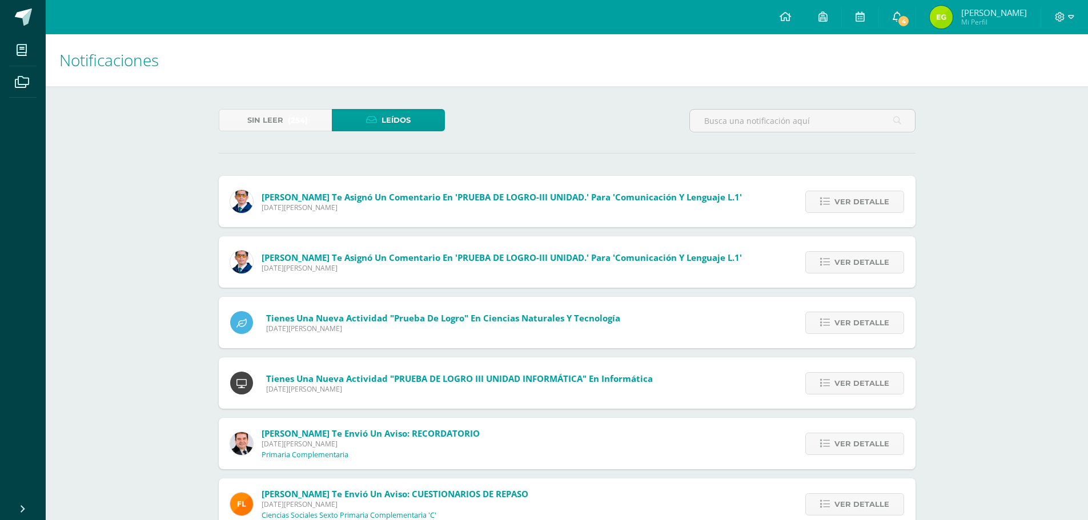
click at [910, 19] on span "4" at bounding box center [903, 21] width 13 height 13
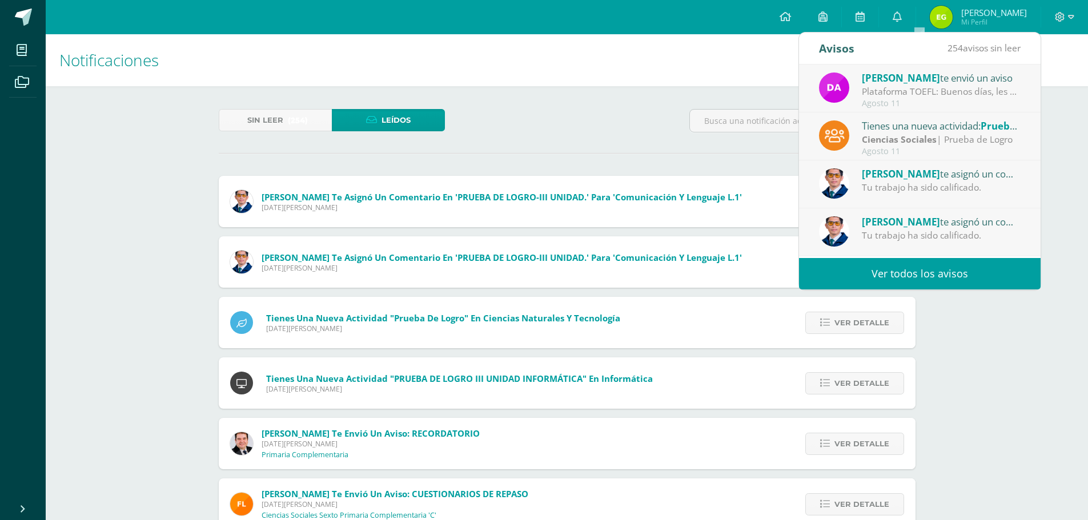
click at [904, 87] on div "Plataforma TOEFL: Buenos días, les deseo un exitoso inicio de semana. Me comuni…" at bounding box center [941, 91] width 159 height 13
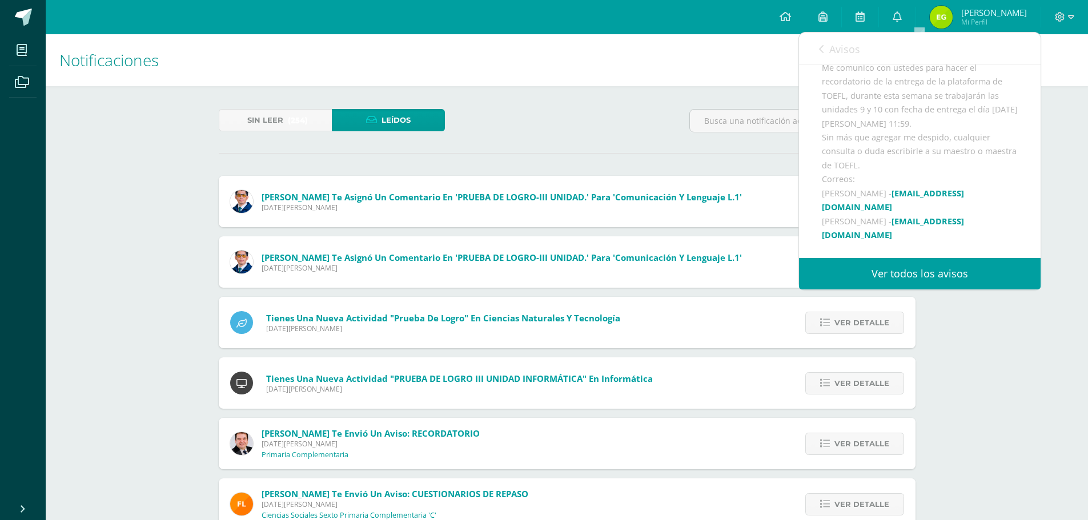
scroll to position [171, 0]
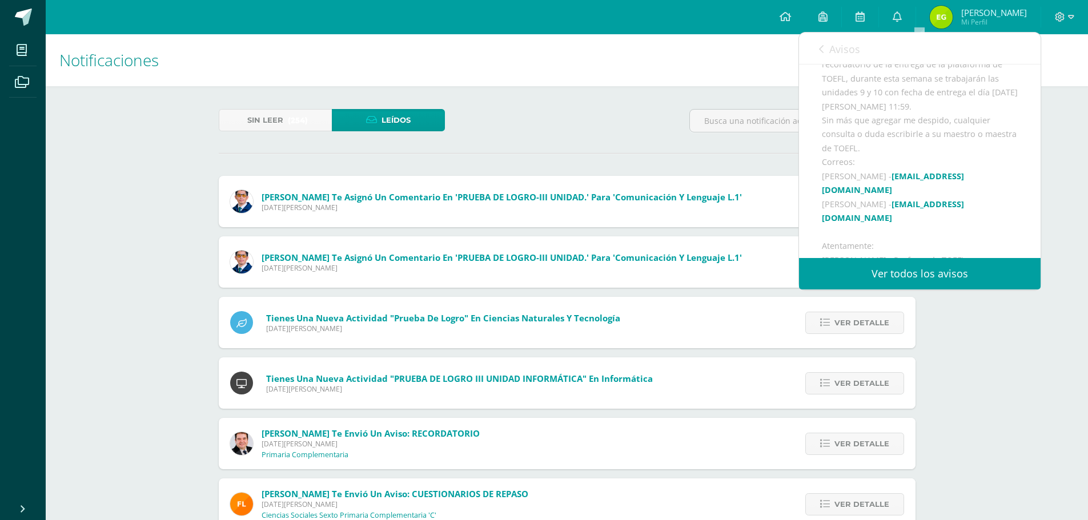
click at [817, 42] on div "Avisos 253 avisos sin leer Avisos" at bounding box center [920, 49] width 242 height 32
click at [819, 45] on icon at bounding box center [821, 49] width 5 height 9
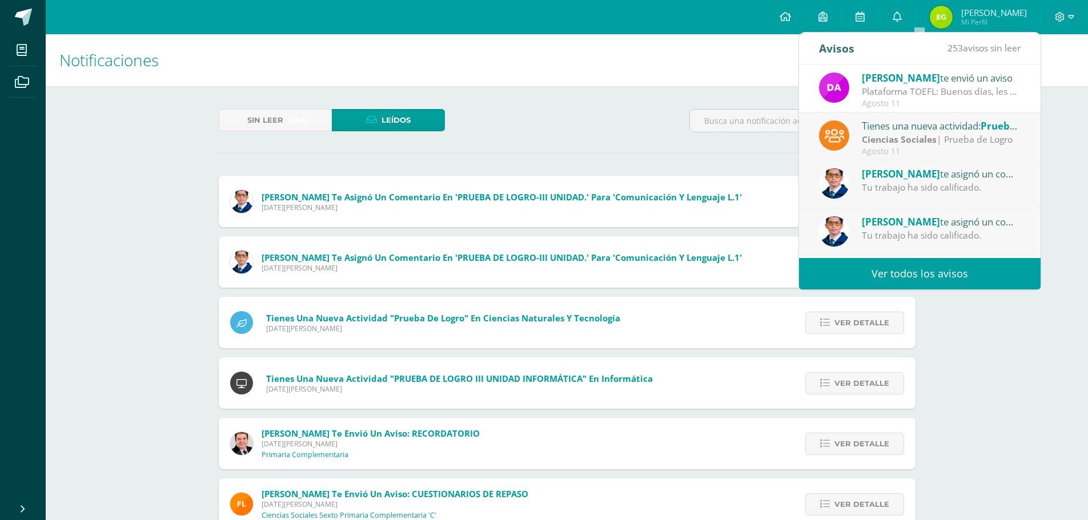
click at [896, 130] on div "Tienes una nueva actividad: Prueba de Logro" at bounding box center [941, 125] width 159 height 15
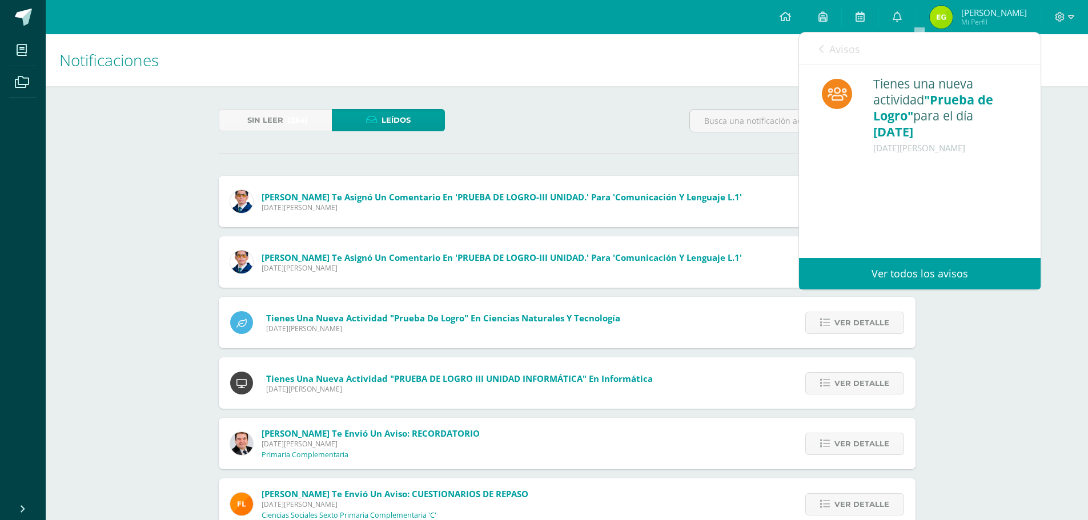
scroll to position [0, 0]
click at [818, 46] on div "Avisos 252 avisos sin leer Avisos" at bounding box center [920, 49] width 242 height 32
click at [814, 43] on div "Avisos 252 avisos sin leer Avisos" at bounding box center [920, 49] width 242 height 32
click at [818, 46] on div "Avisos 252 avisos sin leer Avisos" at bounding box center [920, 49] width 242 height 32
click at [825, 51] on link "Avisos" at bounding box center [839, 49] width 41 height 33
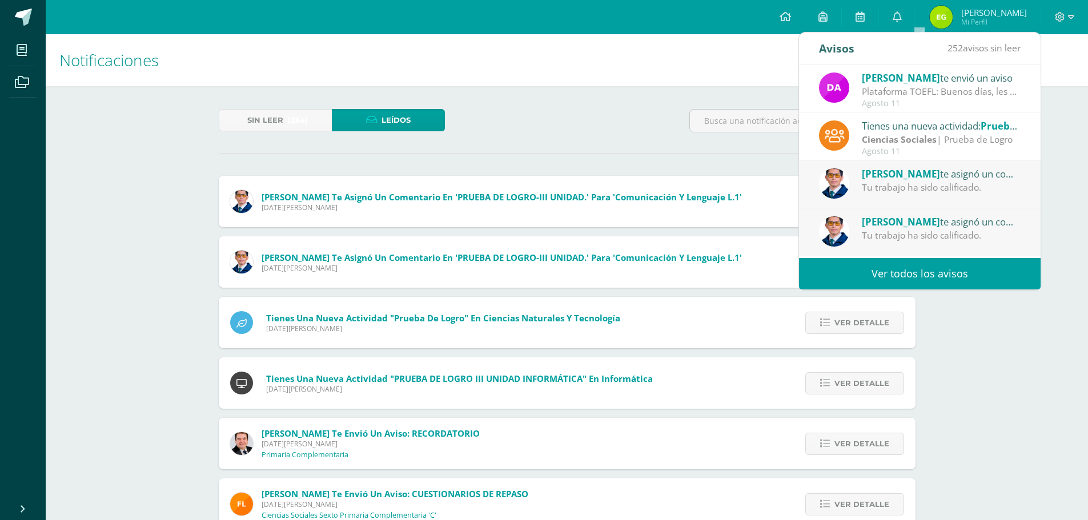
click at [909, 195] on div "[PERSON_NAME] te asignó un comentario en 'Análisis de texto sobre la tecnología…" at bounding box center [920, 185] width 242 height 48
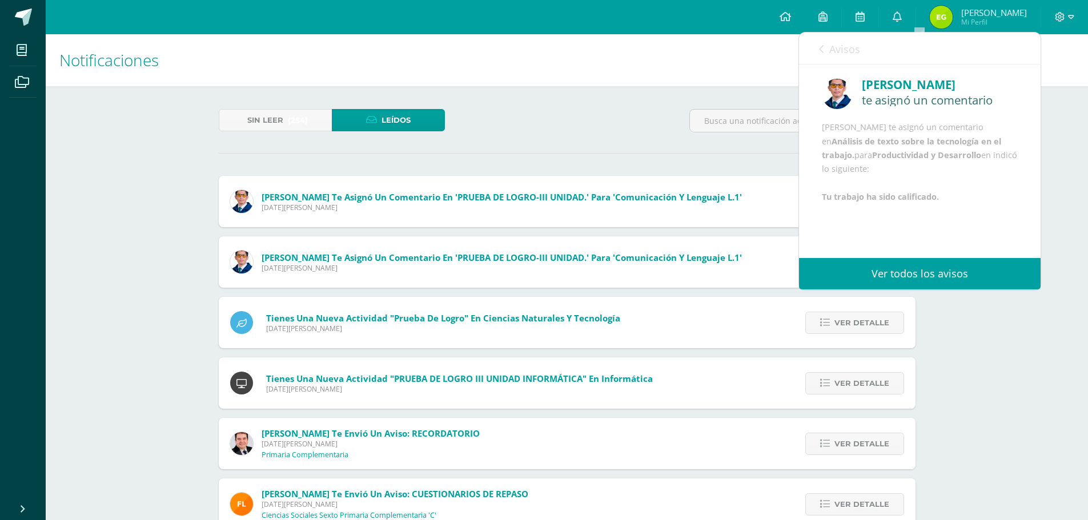
click at [821, 45] on icon at bounding box center [821, 49] width 5 height 9
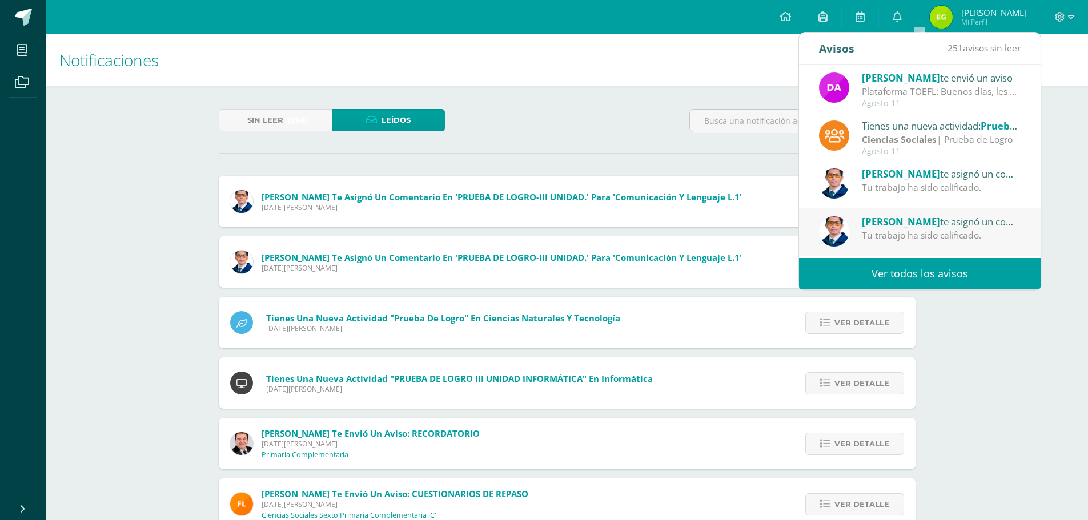
scroll to position [57, 0]
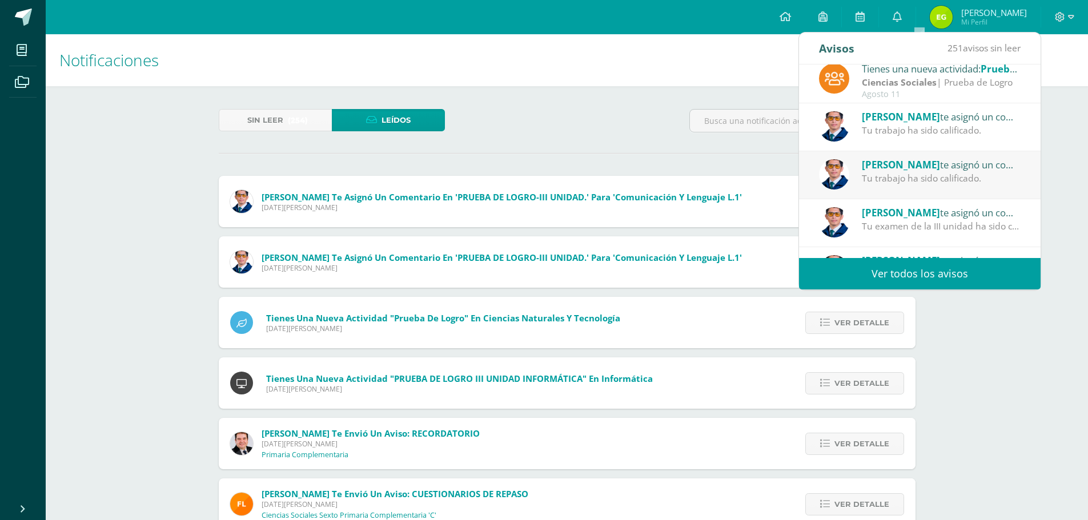
click at [883, 174] on div "Tu trabajo ha sido calificado." at bounding box center [941, 178] width 159 height 13
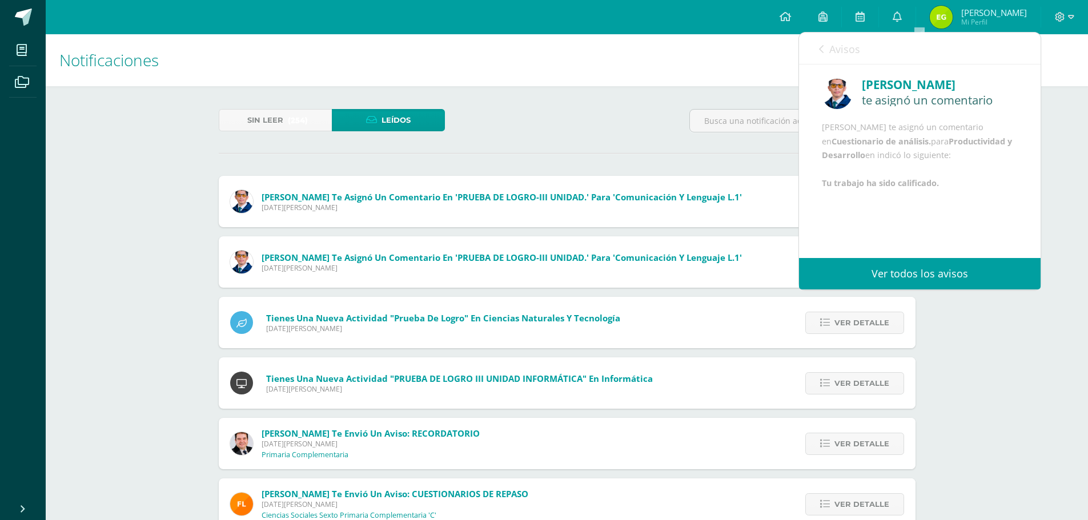
click at [821, 47] on icon at bounding box center [821, 49] width 5 height 9
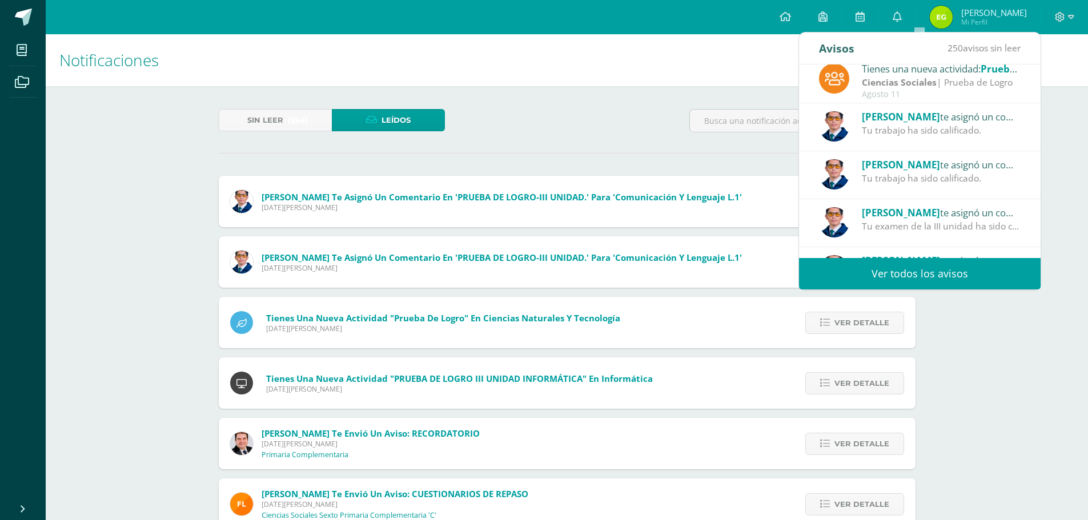
click at [907, 209] on span "[PERSON_NAME]" at bounding box center [901, 212] width 78 height 13
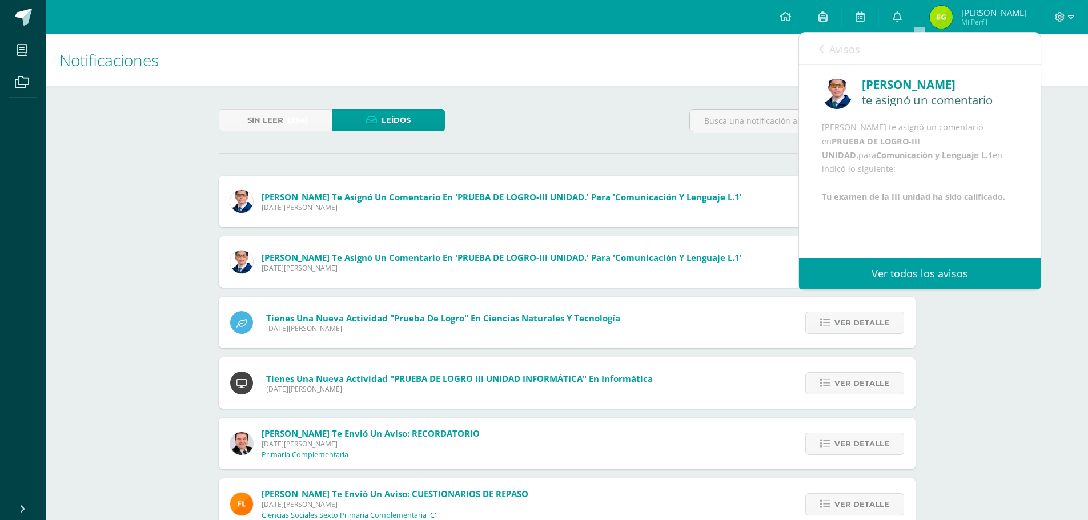
click at [820, 50] on icon at bounding box center [821, 49] width 5 height 9
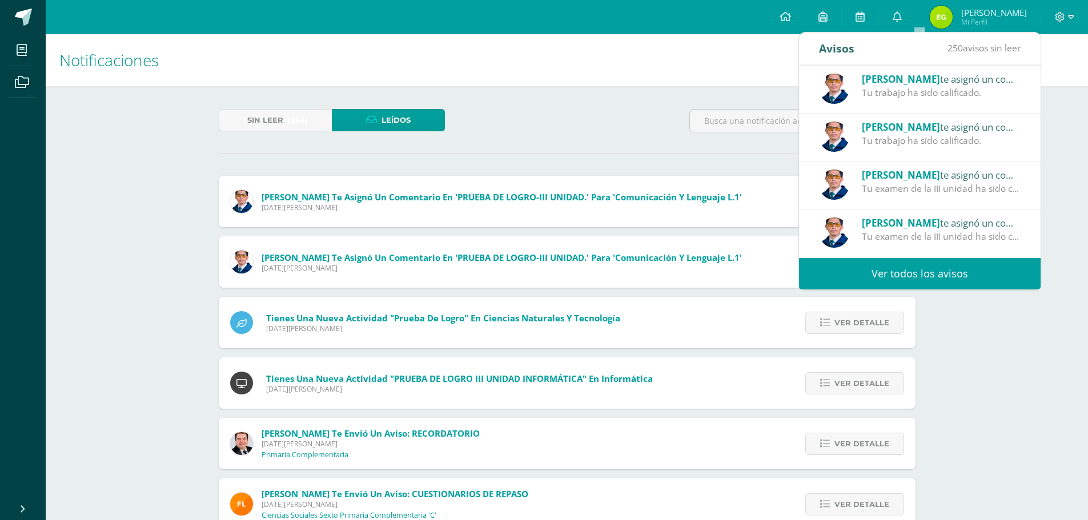
scroll to position [114, 0]
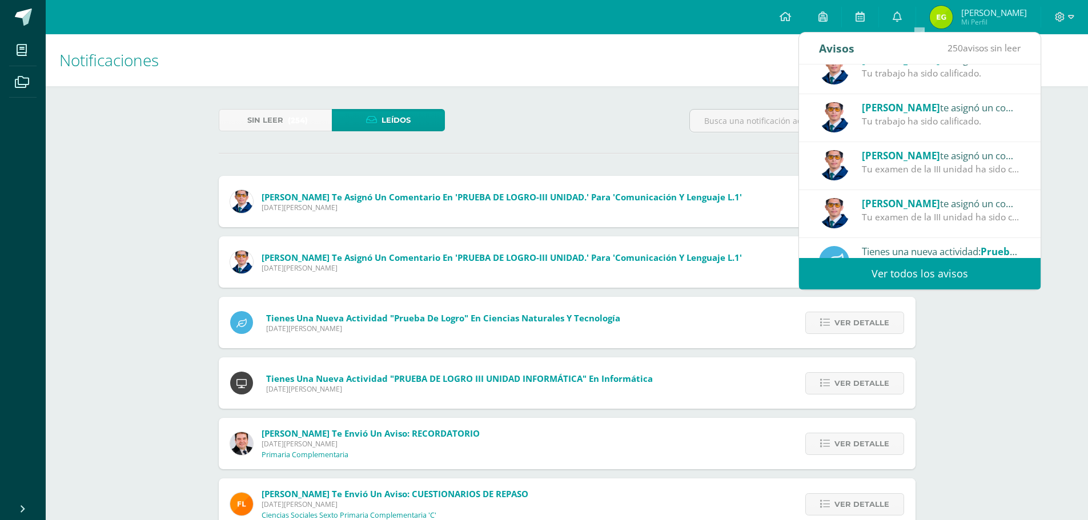
click at [923, 209] on span "[PERSON_NAME]" at bounding box center [901, 203] width 78 height 13
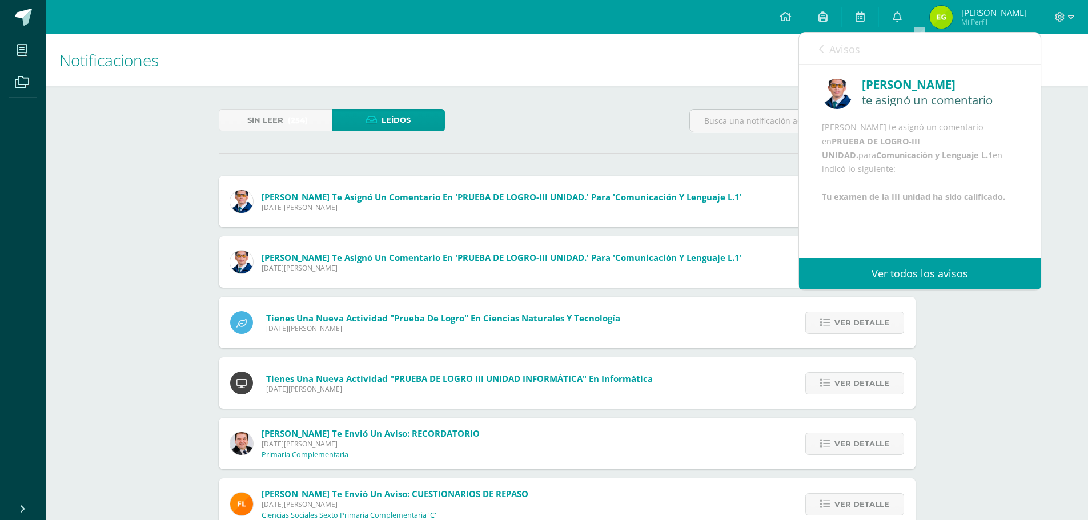
click at [823, 45] on icon at bounding box center [821, 49] width 5 height 9
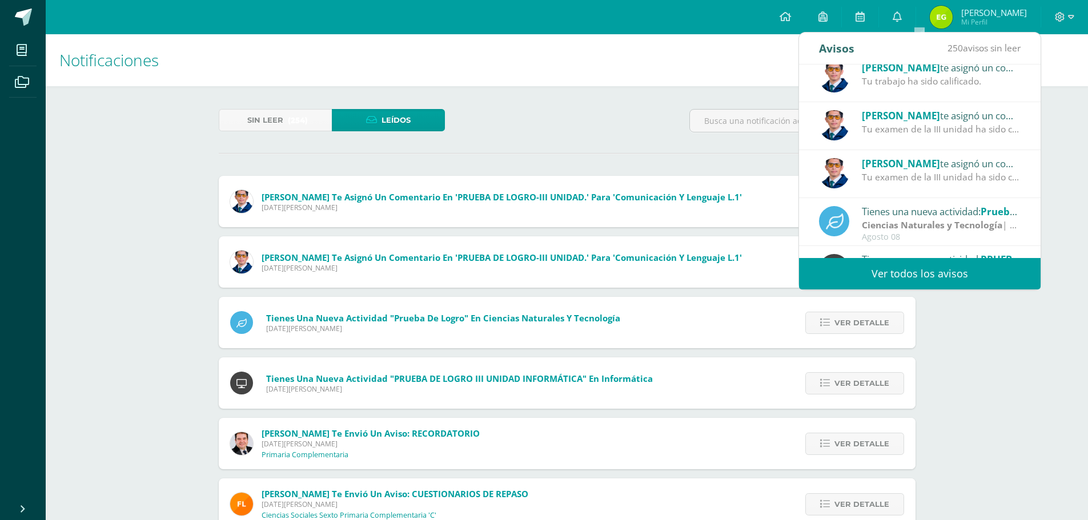
scroll to position [171, 0]
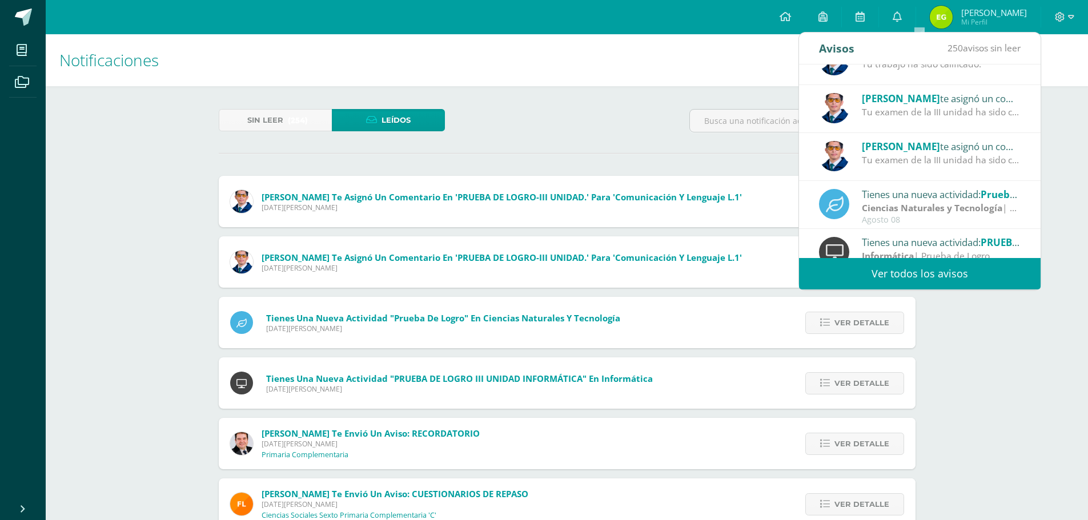
click at [897, 198] on div "Tienes una nueva actividad: Prueba de Logro" at bounding box center [941, 194] width 159 height 15
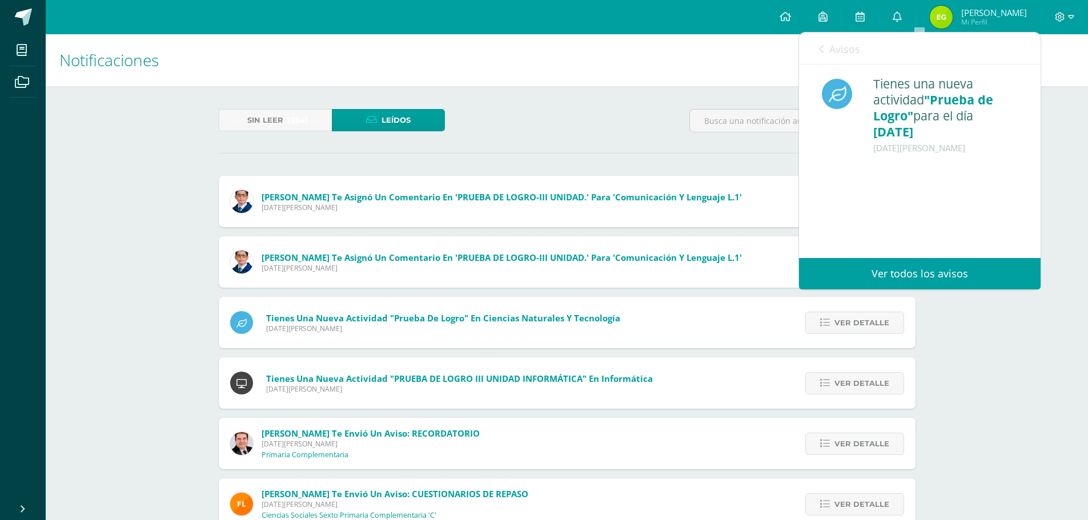
click at [817, 45] on div "Avisos 250 avisos sin leer Avisos" at bounding box center [920, 49] width 242 height 32
click at [822, 50] on icon at bounding box center [821, 49] width 5 height 9
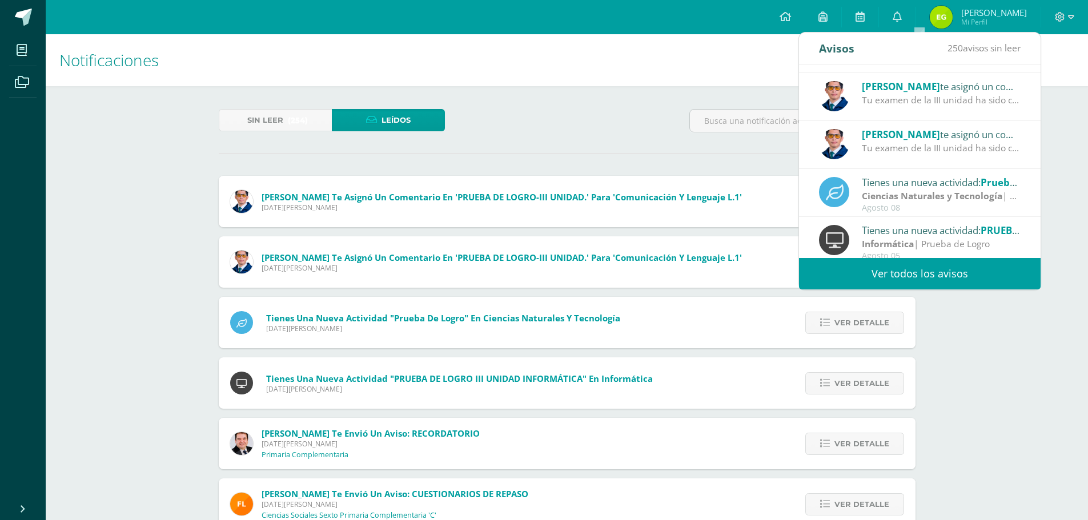
scroll to position [190, 0]
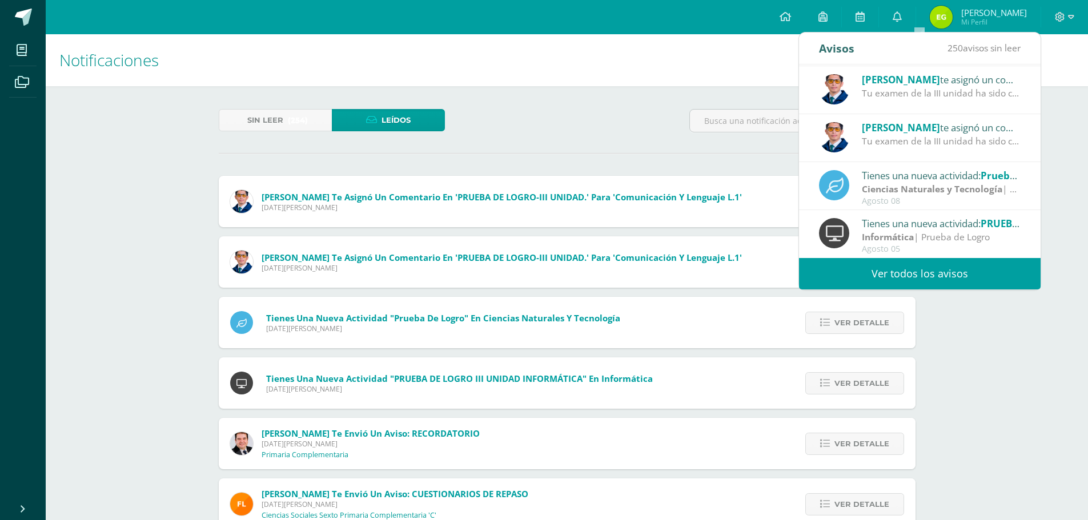
click at [922, 239] on div "Informática | Prueba de Logro" at bounding box center [941, 237] width 159 height 13
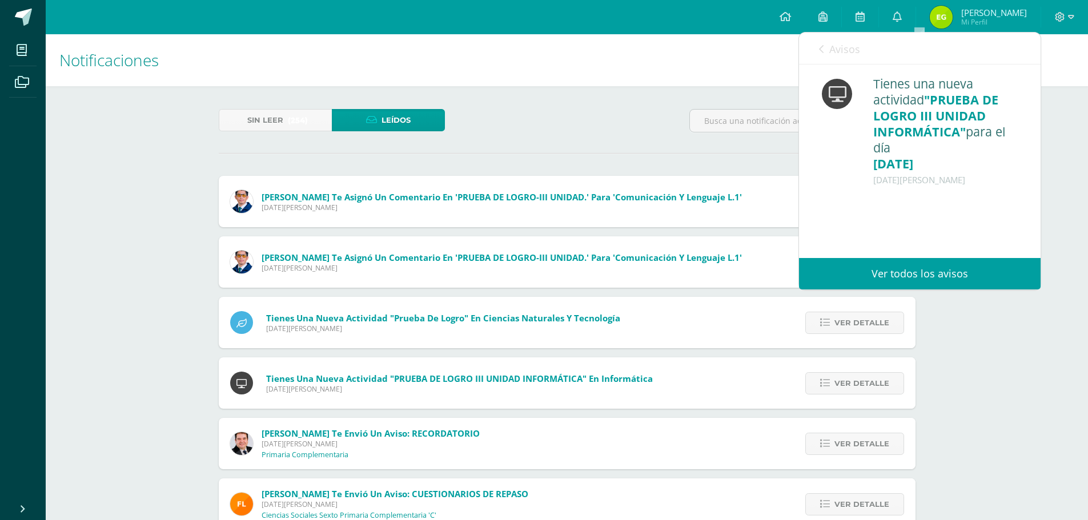
click at [819, 42] on link "Avisos" at bounding box center [839, 49] width 41 height 33
